Goal: Task Accomplishment & Management: Use online tool/utility

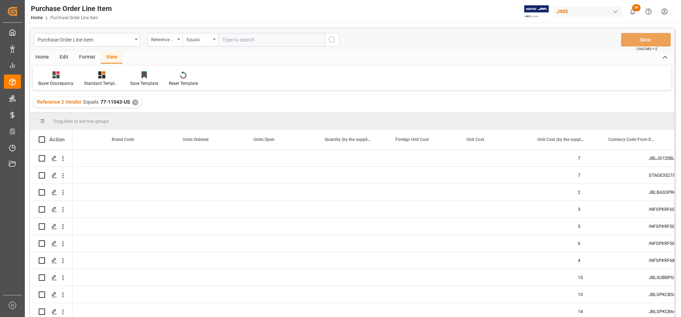
scroll to position [0, 608]
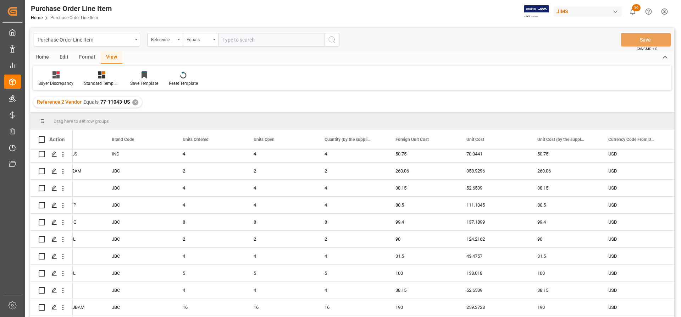
click at [246, 38] on input "text" at bounding box center [271, 39] width 106 height 13
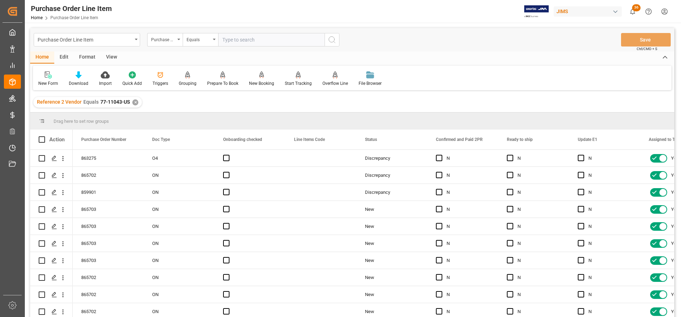
click at [132, 100] on div "✕" at bounding box center [135, 102] width 6 height 6
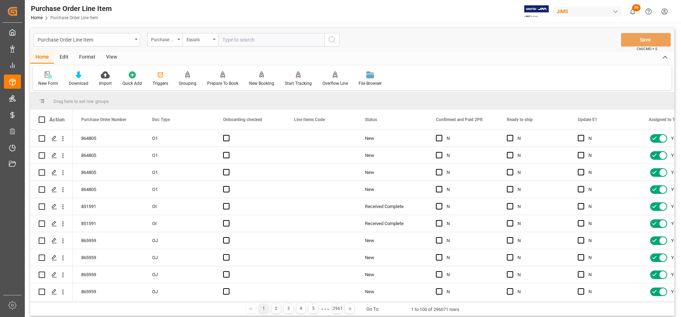
click at [231, 40] on input "text" at bounding box center [271, 39] width 106 height 13
paste input "77-11118-CN"
type input "77-11118-CN"
click at [336, 38] on icon "search button" at bounding box center [332, 39] width 9 height 9
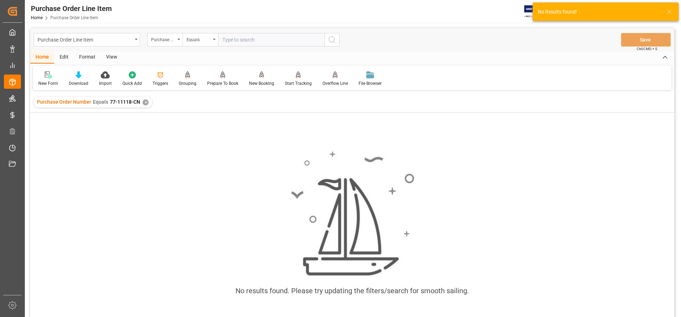
click at [147, 100] on div "Purchase Order Number Equals 77-11118-CN ✕" at bounding box center [92, 102] width 119 height 11
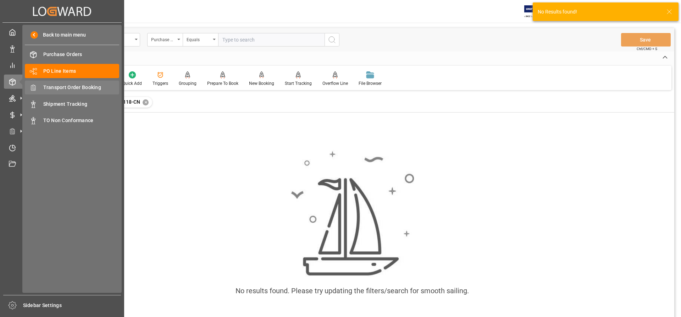
click at [73, 87] on span "Transport Order Booking" at bounding box center [81, 87] width 76 height 7
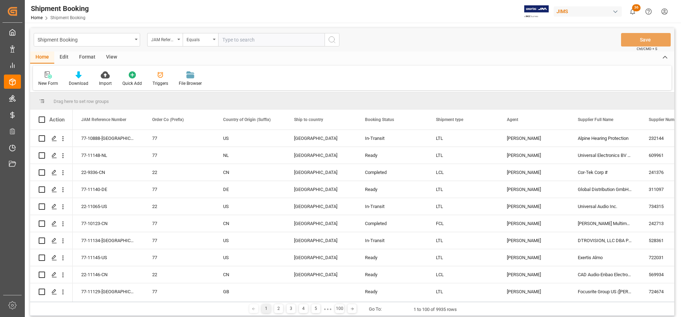
click at [229, 39] on input "text" at bounding box center [271, 39] width 106 height 13
paste input "77-11118-CN"
type input "77-11118-CN"
click at [331, 42] on circle "search button" at bounding box center [332, 40] width 6 height 6
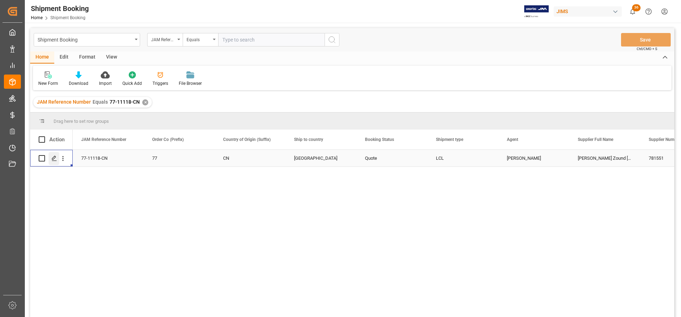
click at [52, 160] on icon "Press SPACE to select this row." at bounding box center [54, 158] width 6 height 6
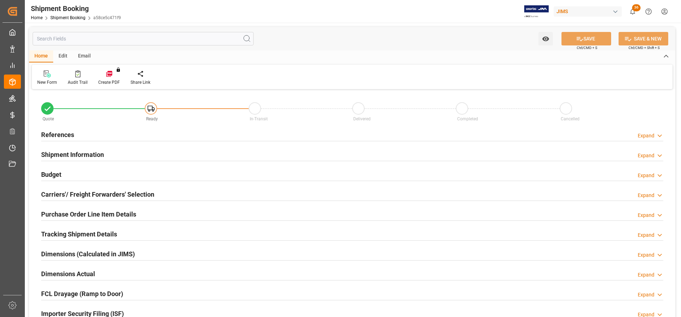
type input "0"
type input "[DATE]"
click at [66, 194] on h2 "Carriers'/ Freight Forwarders' Selection" at bounding box center [97, 195] width 113 height 10
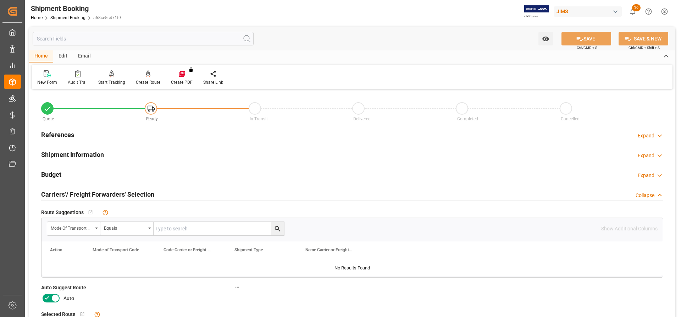
click at [54, 131] on h2 "References" at bounding box center [57, 135] width 33 height 10
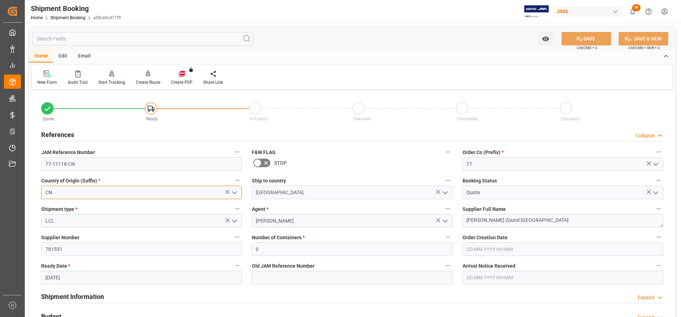
click at [57, 193] on input "CN" at bounding box center [141, 192] width 201 height 13
drag, startPoint x: 71, startPoint y: 192, endPoint x: 34, endPoint y: 189, distance: 37.0
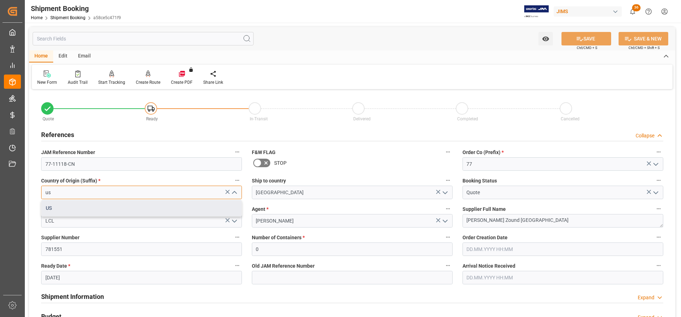
click at [48, 204] on div "US" at bounding box center [142, 208] width 200 height 16
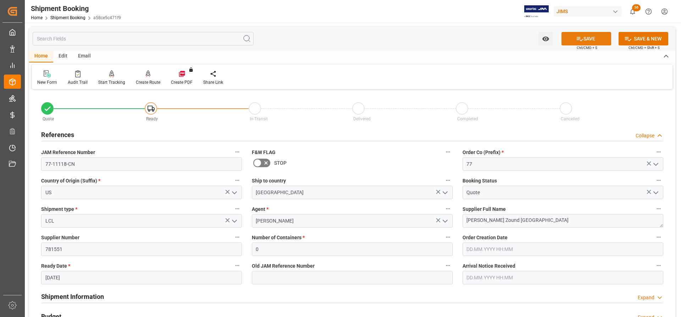
click at [597, 36] on button "SAVE" at bounding box center [587, 38] width 50 height 13
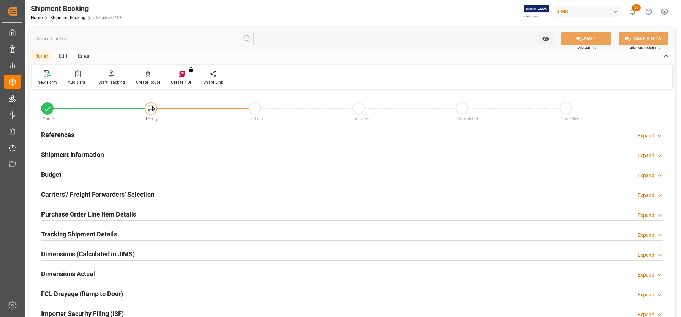
drag, startPoint x: 53, startPoint y: 134, endPoint x: 91, endPoint y: 149, distance: 40.6
click at [53, 134] on h2 "References" at bounding box center [57, 135] width 33 height 10
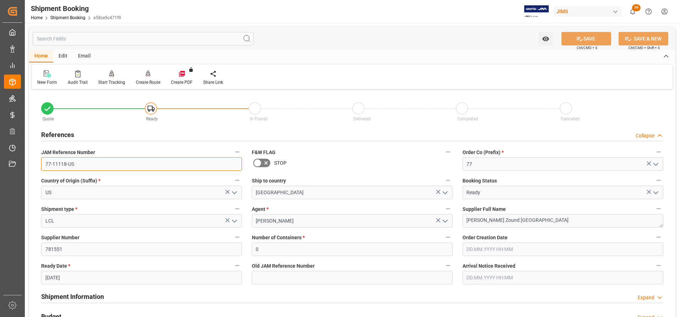
drag, startPoint x: 74, startPoint y: 164, endPoint x: 36, endPoint y: 161, distance: 38.0
click at [36, 161] on div "Quote Ready In-Transit Delivered Completed Cancelled References Collapse JAM Re…" at bounding box center [352, 311] width 647 height 441
click at [78, 166] on input "77-11118-US" at bounding box center [141, 163] width 201 height 13
drag, startPoint x: 78, startPoint y: 165, endPoint x: 68, endPoint y: 165, distance: 9.9
click at [68, 165] on input "77-11118-US" at bounding box center [141, 163] width 201 height 13
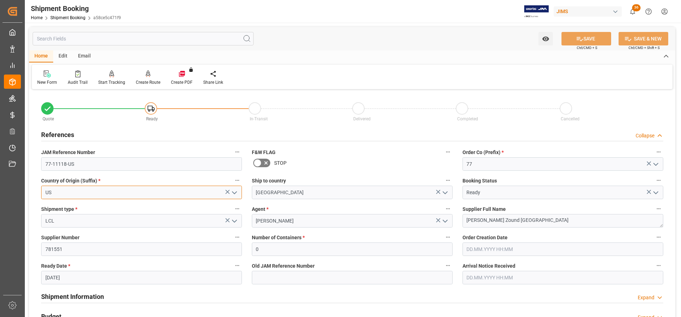
drag, startPoint x: 59, startPoint y: 194, endPoint x: 37, endPoint y: 191, distance: 21.9
click at [37, 191] on div "US" at bounding box center [142, 192] width 212 height 13
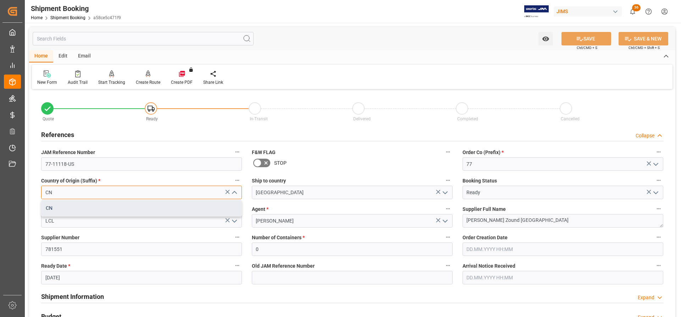
click at [47, 210] on div "CN" at bounding box center [142, 208] width 200 height 16
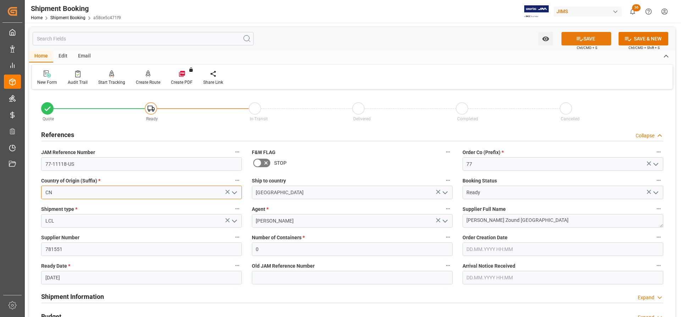
type input "CN"
click at [594, 39] on button "SAVE" at bounding box center [587, 38] width 50 height 13
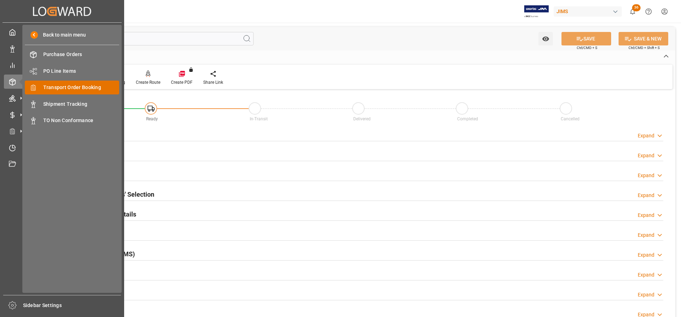
click at [60, 89] on span "Transport Order Booking" at bounding box center [81, 87] width 76 height 7
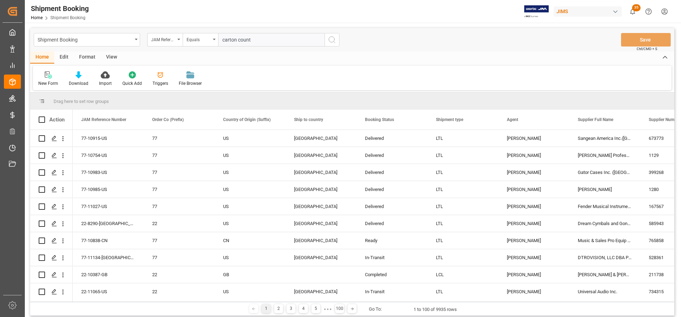
click at [265, 39] on input "carton count" at bounding box center [271, 39] width 106 height 13
drag, startPoint x: 272, startPoint y: 40, endPoint x: 212, endPoint y: 48, distance: 60.4
click at [207, 43] on div "JAM Reference Number Equals carton count" at bounding box center [243, 39] width 192 height 13
click at [220, 51] on div "Home Edit Format View" at bounding box center [352, 57] width 644 height 12
click at [254, 38] on input "carton count" at bounding box center [271, 39] width 106 height 13
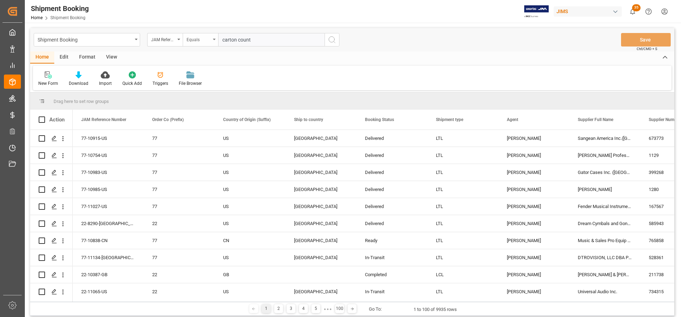
drag, startPoint x: 259, startPoint y: 39, endPoint x: 200, endPoint y: 39, distance: 59.3
click at [200, 39] on div "JAM Reference Number Equals carton count" at bounding box center [243, 39] width 192 height 13
paste input "77-11130-[GEOGRAPHIC_DATA]"
type input "77-11130-[GEOGRAPHIC_DATA]"
click at [329, 39] on circle "search button" at bounding box center [332, 40] width 6 height 6
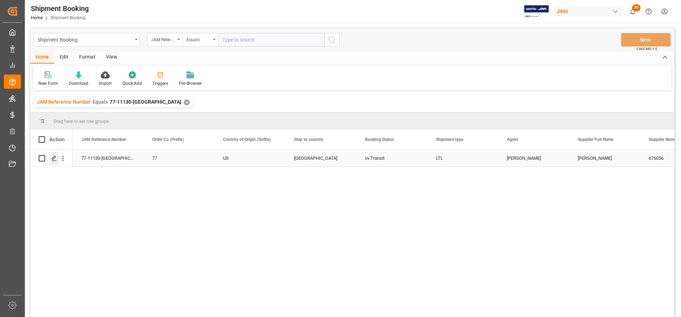
click at [54, 157] on icon "Press SPACE to select this row." at bounding box center [54, 158] width 6 height 6
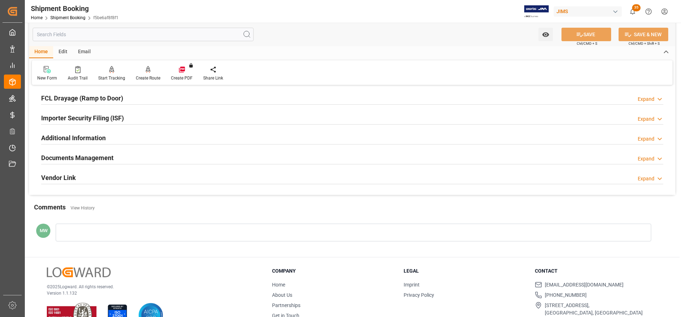
scroll to position [213, 0]
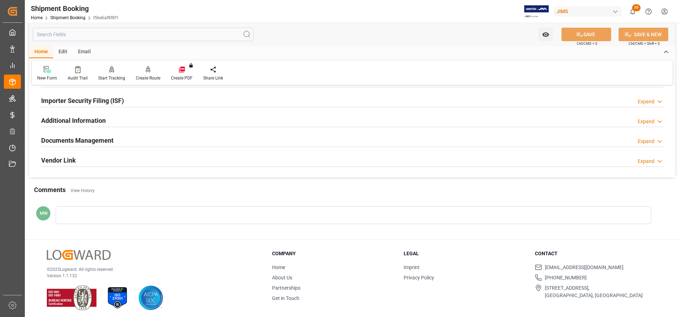
click at [81, 141] on h2 "Documents Management" at bounding box center [77, 141] width 72 height 10
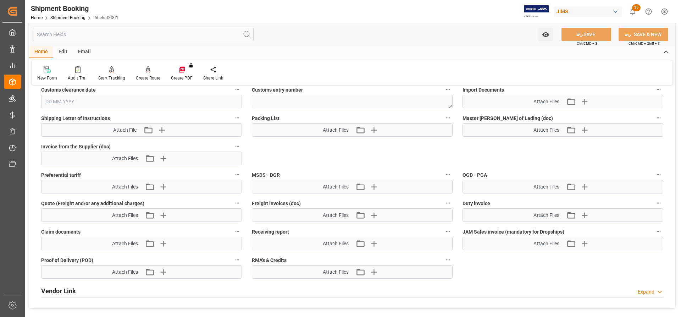
scroll to position [390, 0]
